Goal: Find contact information: Find contact information

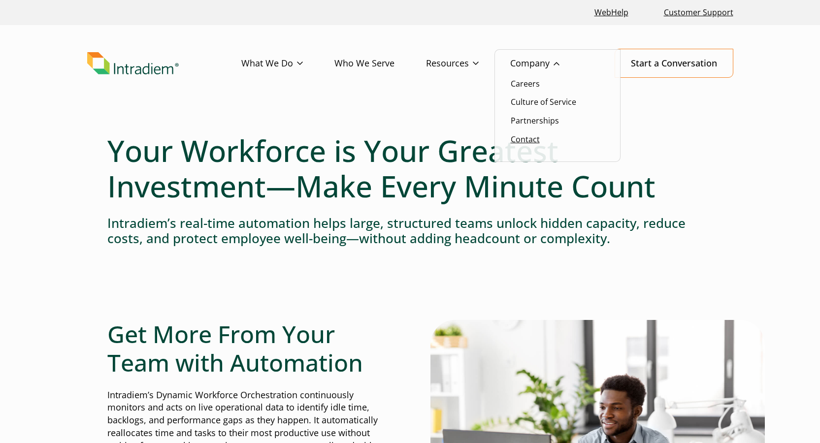
click at [530, 144] on link "Contact" at bounding box center [524, 139] width 29 height 11
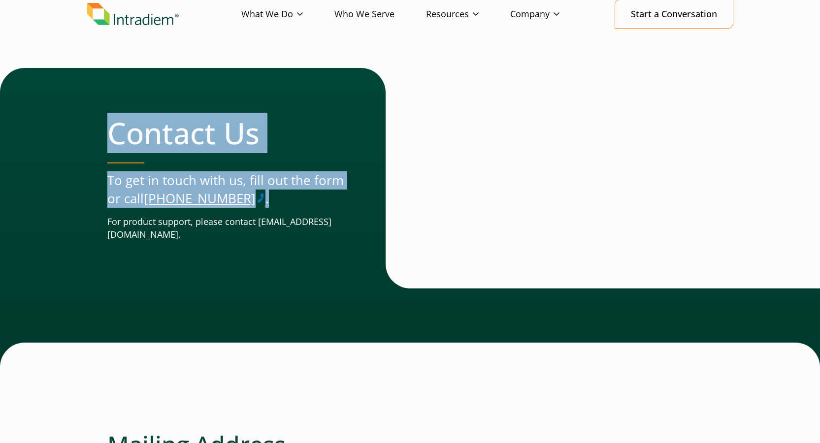
drag, startPoint x: 96, startPoint y: 120, endPoint x: 295, endPoint y: 198, distance: 214.0
click at [295, 198] on div "Contact Us To get in touch with us, fill out the form or call [PHONE_NUMBER] . …" at bounding box center [410, 178] width 646 height 221
copy div "Contact Us To get in touch with us, fill out the form or call (678) 356-3500 ."
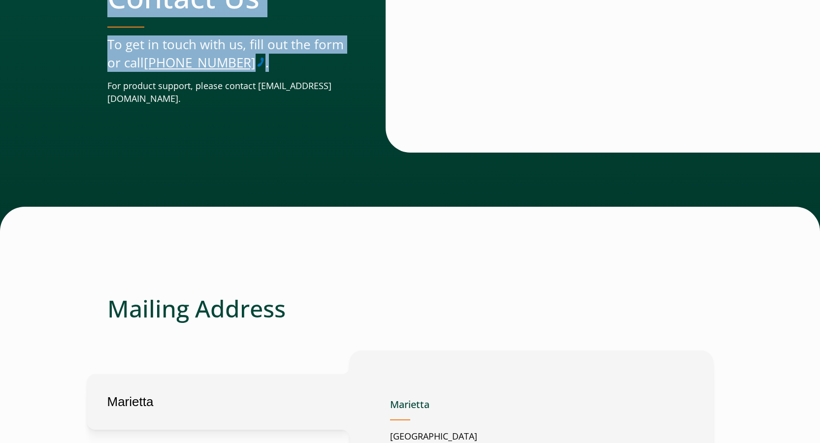
scroll to position [197, 0]
